Goal: Transaction & Acquisition: Purchase product/service

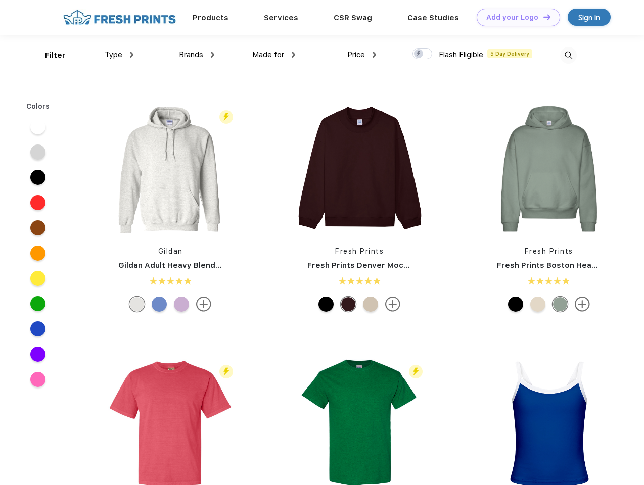
click at [515, 17] on link "Add your Logo Design Tool" at bounding box center [518, 18] width 83 height 18
click at [0, 0] on div "Design Tool" at bounding box center [0, 0] width 0 height 0
click at [542, 17] on link "Add your Logo Design Tool" at bounding box center [518, 18] width 83 height 18
click at [49, 55] on div "Filter" at bounding box center [55, 56] width 21 height 12
click at [119, 55] on span "Type" at bounding box center [114, 54] width 18 height 9
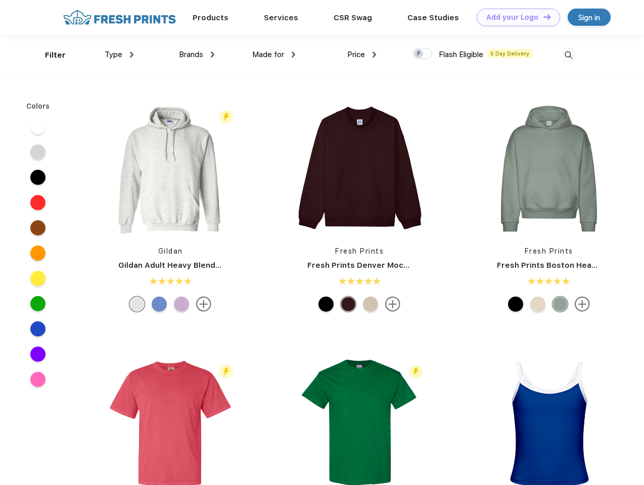
click at [197, 55] on span "Brands" at bounding box center [191, 54] width 24 height 9
click at [274, 55] on span "Made for" at bounding box center [268, 54] width 32 height 9
click at [362, 55] on span "Price" at bounding box center [356, 54] width 18 height 9
click at [423, 54] on div at bounding box center [422, 53] width 20 height 11
click at [419, 54] on input "checkbox" at bounding box center [415, 51] width 7 height 7
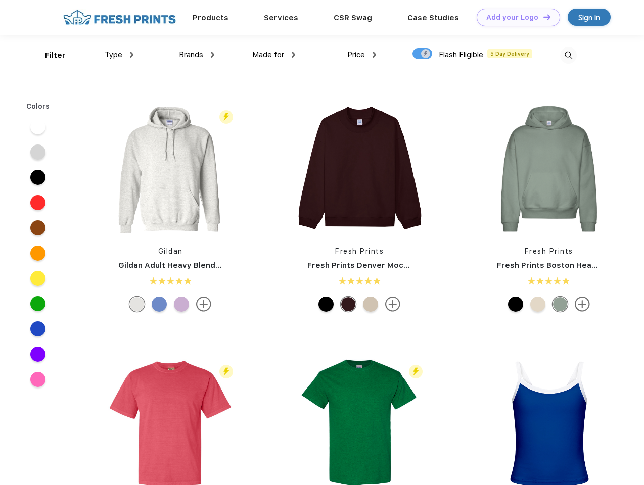
click at [568, 55] on img at bounding box center [568, 55] width 17 height 17
